Goal: Task Accomplishment & Management: Manage account settings

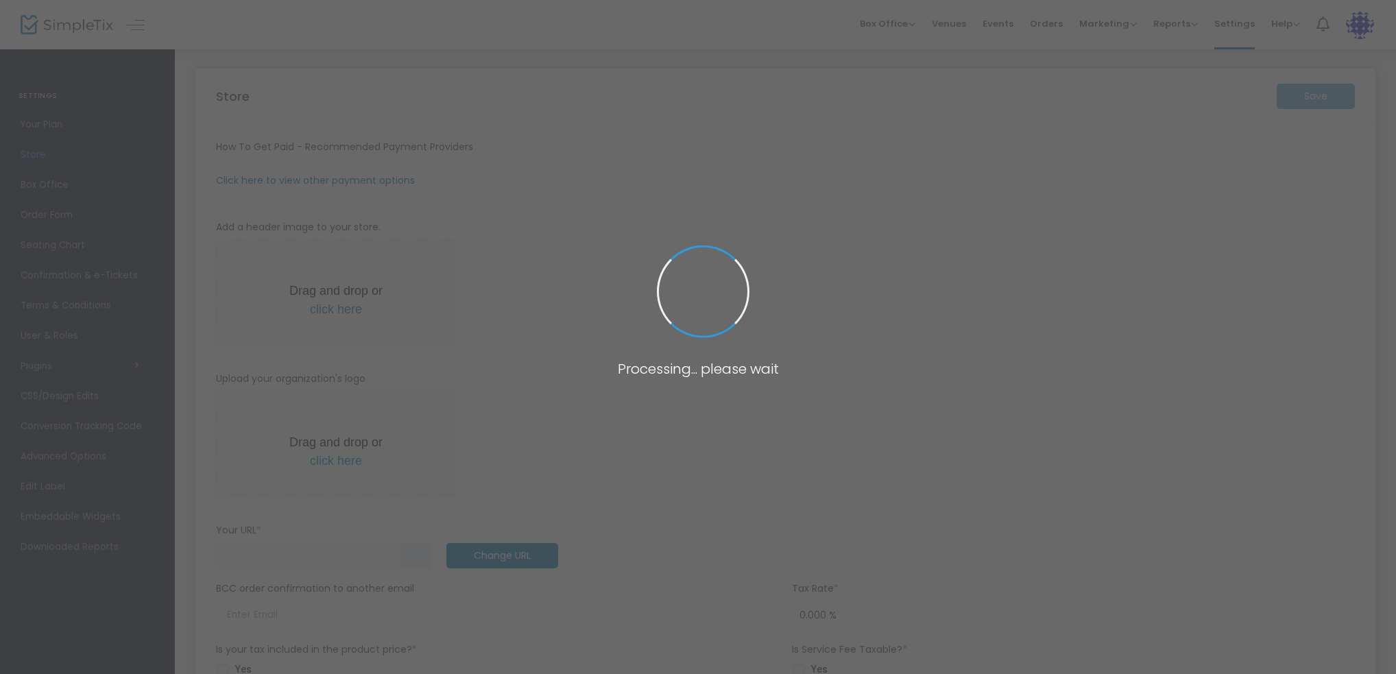
type input "[URL]"
type input "[EMAIL_ADDRESS][DOMAIN_NAME]"
type input "7.000 %"
radio input "true"
type input "Command Decisions Wargames Center"
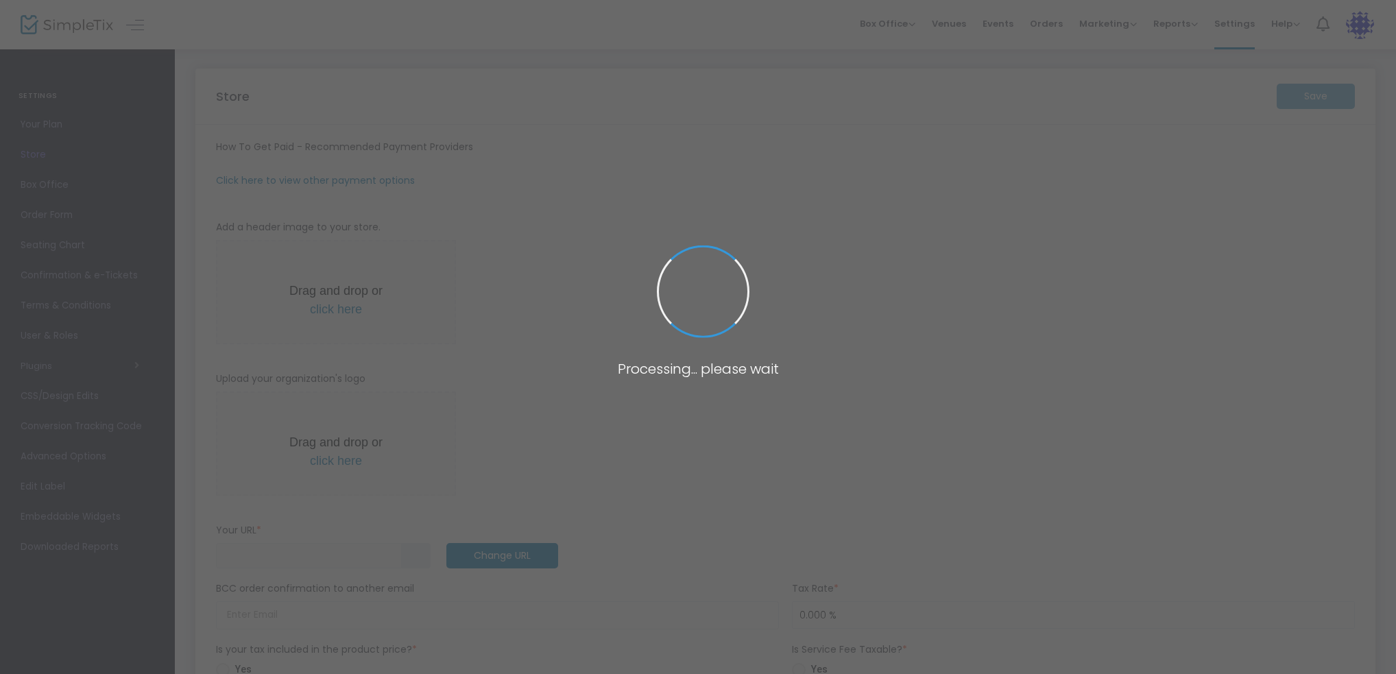
type input "[PHONE_NUMBER]"
type input "[DOMAIN_NAME][URL]"
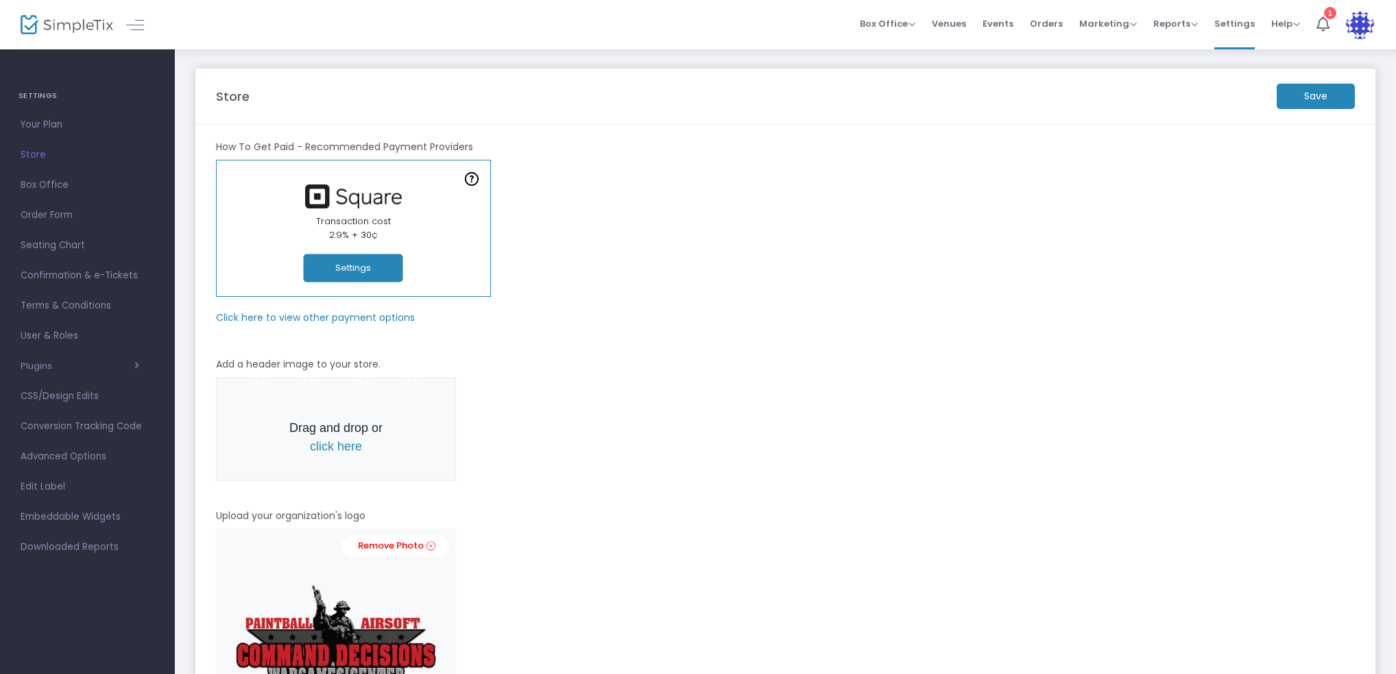
click at [88, 27] on img at bounding box center [67, 25] width 93 height 20
